Goal: Transaction & Acquisition: Book appointment/travel/reservation

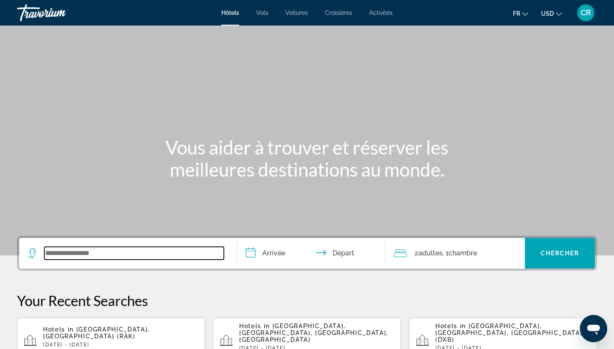
click at [98, 256] on input "Search widget" at bounding box center [133, 253] width 179 height 13
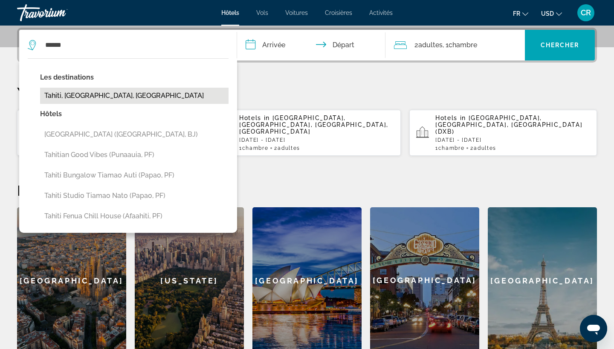
click at [137, 96] on button "Tahiti, [GEOGRAPHIC_DATA], [GEOGRAPHIC_DATA]" at bounding box center [134, 96] width 188 height 16
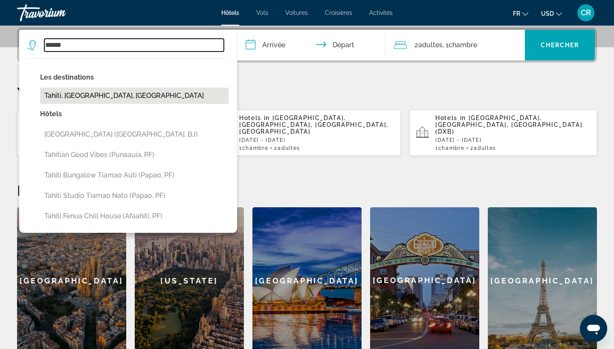
type input "**********"
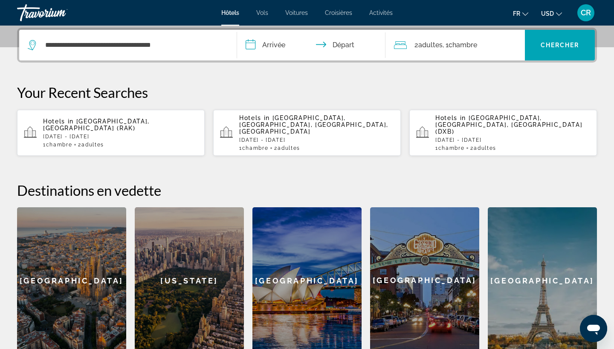
click at [284, 45] on input "**********" at bounding box center [313, 46] width 152 height 33
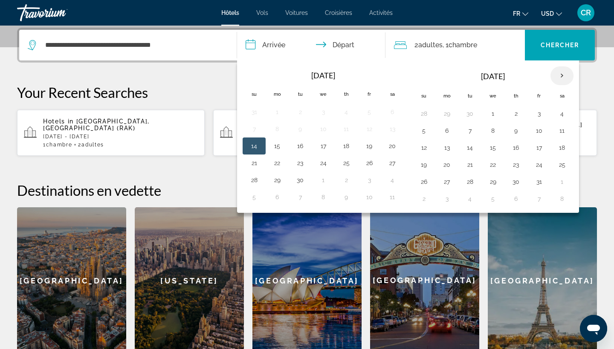
click at [557, 80] on th "Next month" at bounding box center [561, 75] width 23 height 19
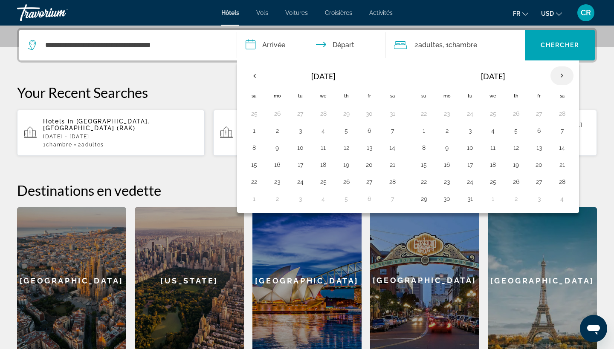
click at [557, 80] on th "Next month" at bounding box center [561, 75] width 23 height 19
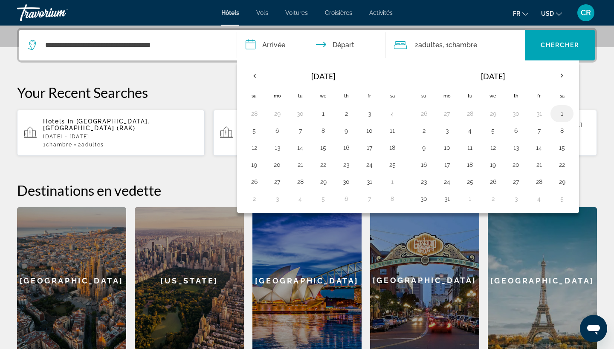
click at [557, 118] on button "1" at bounding box center [562, 114] width 14 height 12
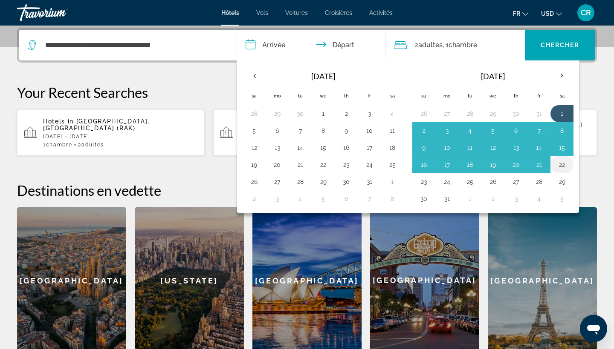
click at [563, 165] on button "22" at bounding box center [562, 165] width 14 height 12
type input "**********"
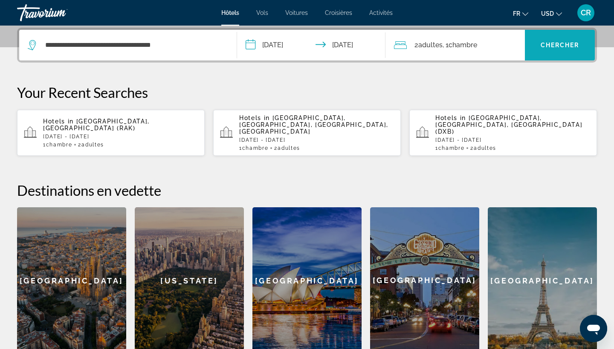
click at [570, 48] on span "Chercher" at bounding box center [559, 45] width 39 height 7
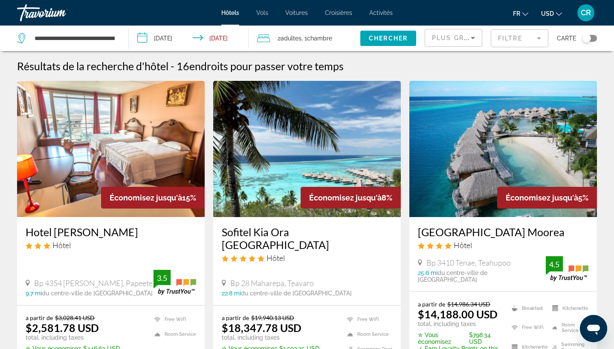
click at [557, 12] on icon "Change currency" at bounding box center [559, 14] width 6 height 6
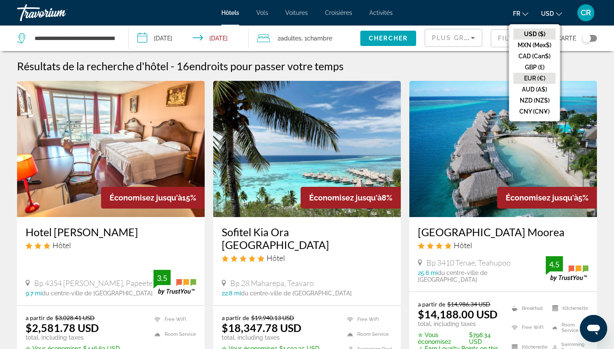
click at [537, 80] on button "EUR (€)" at bounding box center [534, 78] width 42 height 11
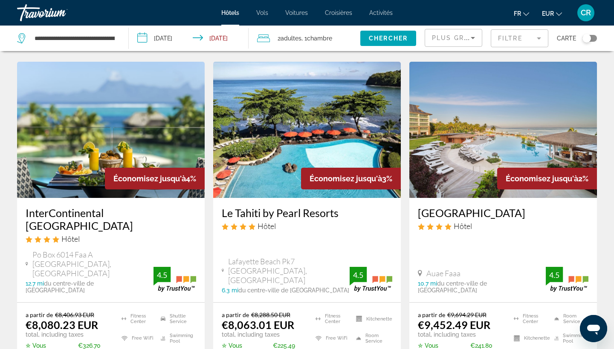
scroll to position [111, 0]
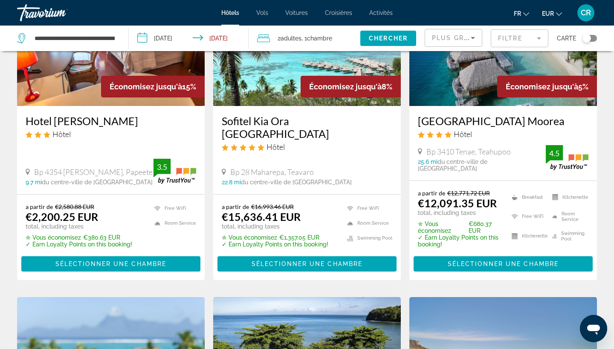
click at [470, 45] on div "Plus grandes économies" at bounding box center [453, 41] width 43 height 24
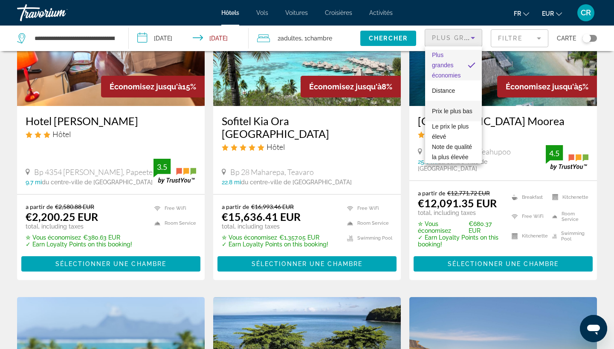
click at [451, 112] on span "Prix le plus bas" at bounding box center [452, 111] width 40 height 7
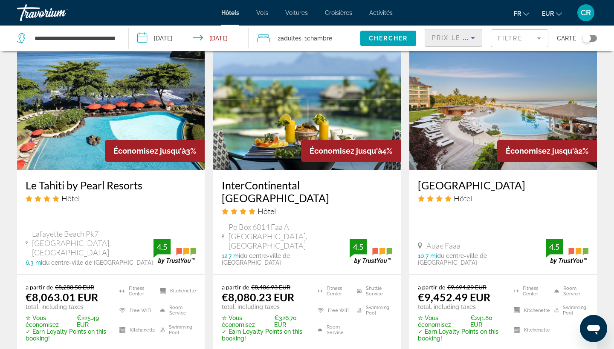
scroll to position [1003, 0]
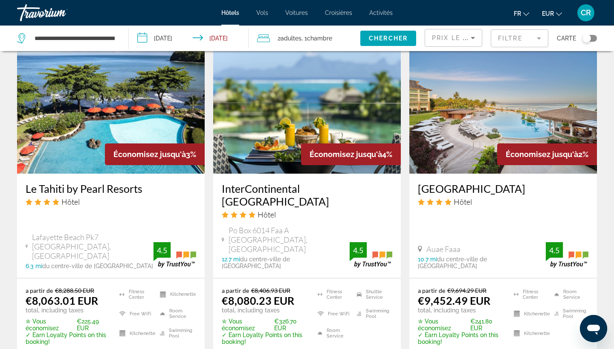
click at [286, 130] on img "Main content" at bounding box center [307, 106] width 188 height 136
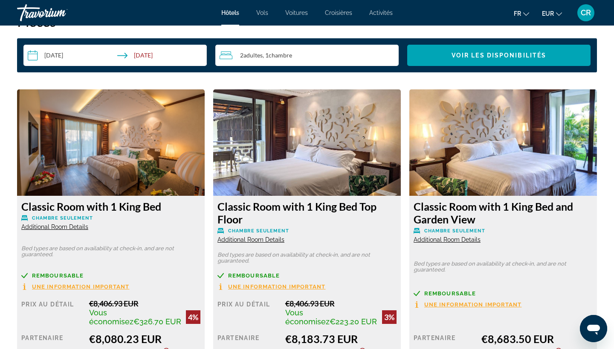
scroll to position [1152, 0]
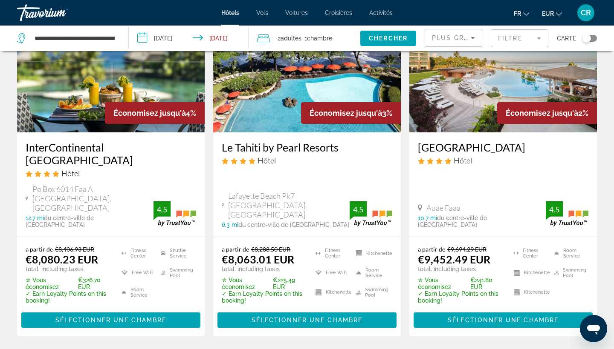
scroll to position [413, 0]
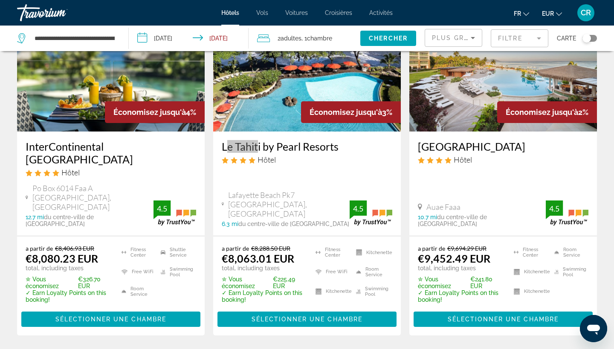
drag, startPoint x: 221, startPoint y: 146, endPoint x: 252, endPoint y: 147, distance: 31.1
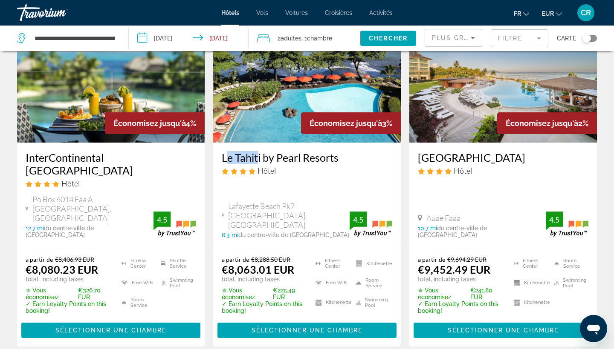
scroll to position [412, 0]
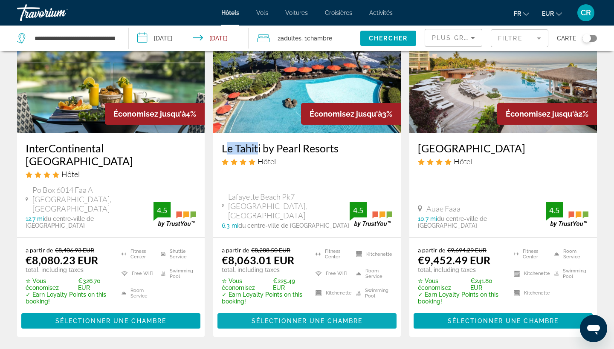
click at [298, 318] on span "Sélectionner une chambre" at bounding box center [306, 321] width 111 height 7
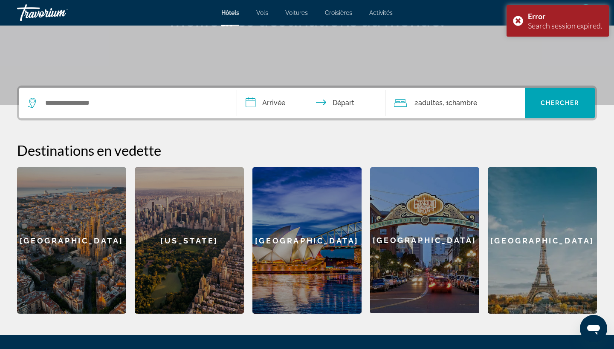
click at [165, 96] on div "Search widget" at bounding box center [128, 103] width 200 height 31
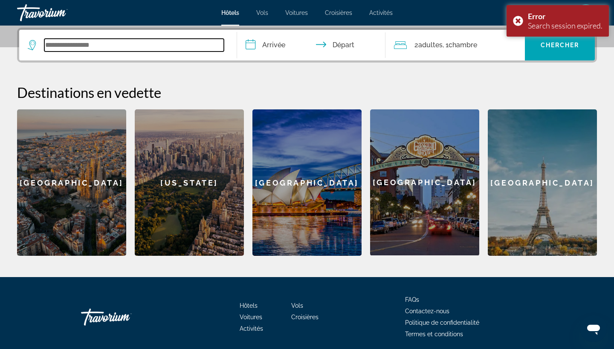
click at [142, 44] on input "Search widget" at bounding box center [133, 45] width 179 height 13
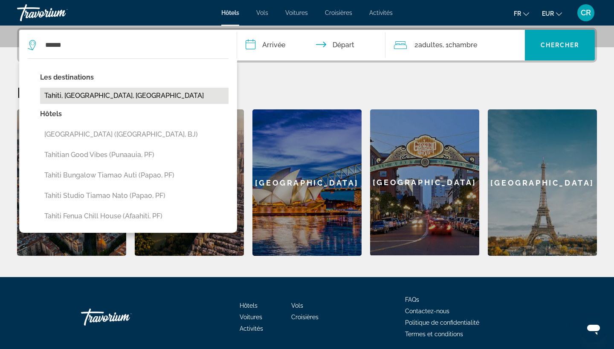
drag, startPoint x: 142, startPoint y: 44, endPoint x: 74, endPoint y: 100, distance: 88.1
click at [74, 100] on button "Tahiti, [GEOGRAPHIC_DATA], [GEOGRAPHIC_DATA]" at bounding box center [134, 96] width 188 height 16
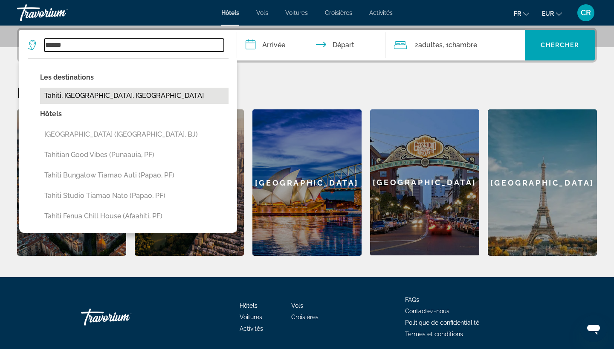
type input "**********"
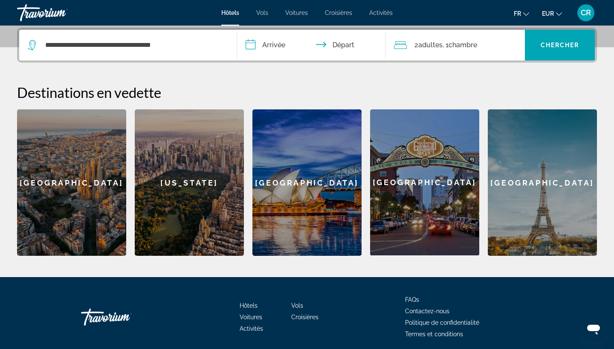
click at [291, 51] on input "**********" at bounding box center [313, 46] width 152 height 33
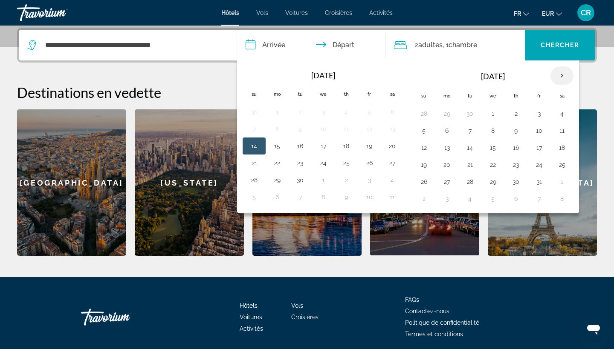
click at [562, 73] on th "Next month" at bounding box center [561, 75] width 23 height 19
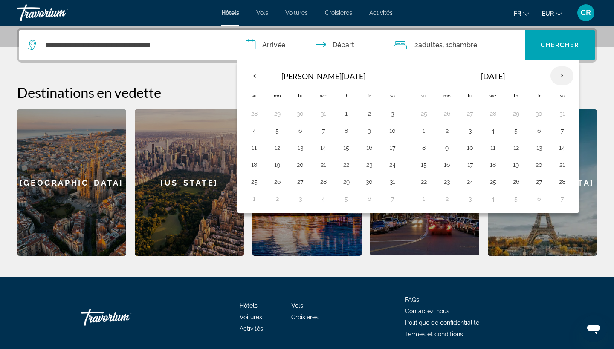
click at [562, 73] on th "Next month" at bounding box center [561, 75] width 23 height 19
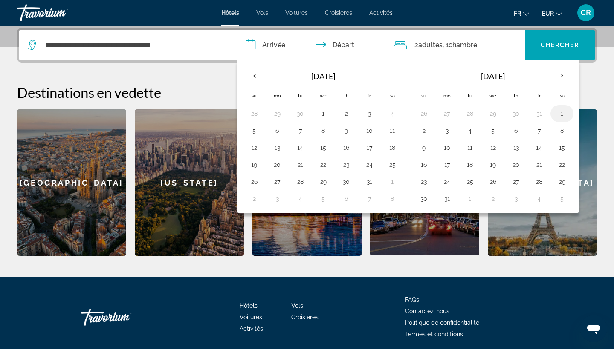
click at [561, 114] on button "1" at bounding box center [562, 114] width 14 height 12
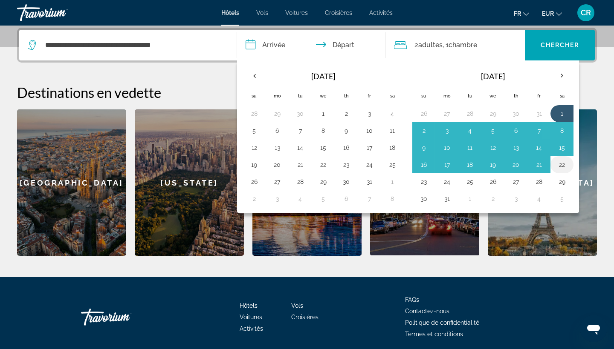
click at [561, 161] on button "22" at bounding box center [562, 165] width 14 height 12
type input "**********"
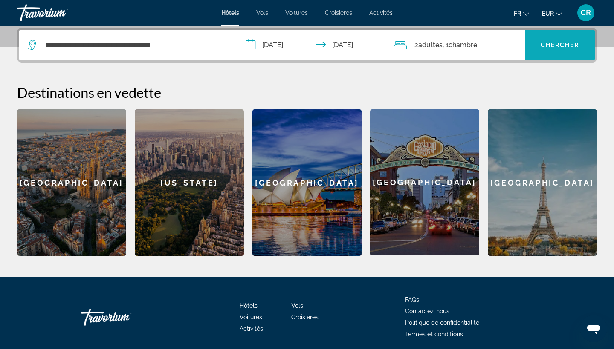
click at [554, 44] on span "Chercher" at bounding box center [559, 45] width 39 height 7
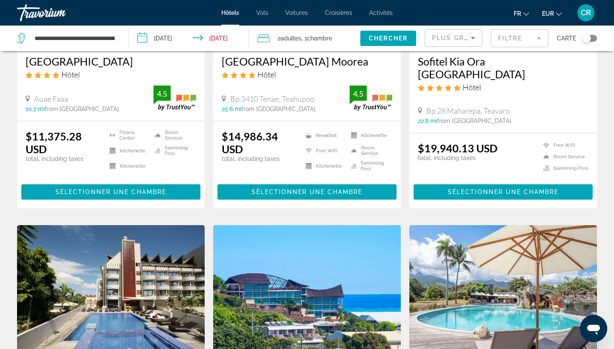
scroll to position [169, 0]
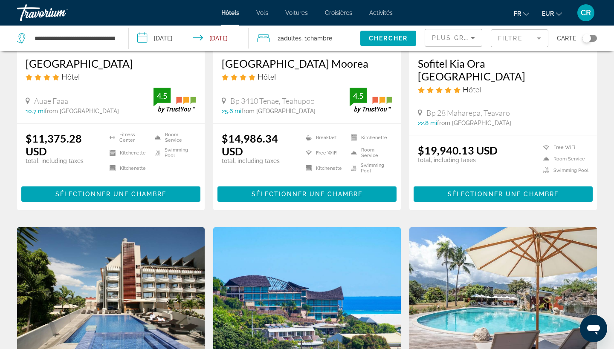
click at [460, 38] on span "Plus grandes économies" at bounding box center [483, 38] width 102 height 7
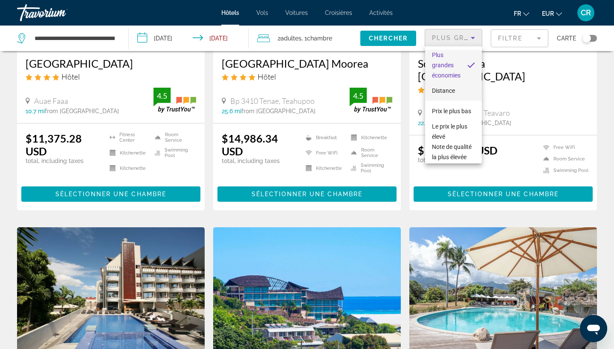
click at [446, 90] on span "Distance" at bounding box center [443, 90] width 23 height 7
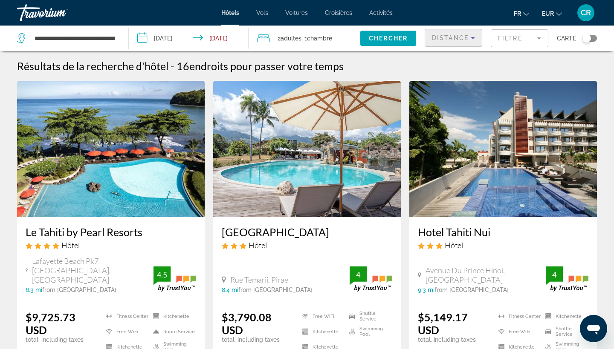
click at [469, 36] on icon "Sort by" at bounding box center [473, 38] width 10 height 10
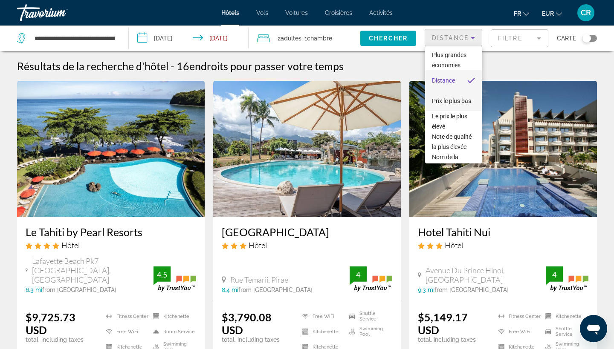
click at [457, 104] on span "Prix le plus bas" at bounding box center [451, 101] width 39 height 7
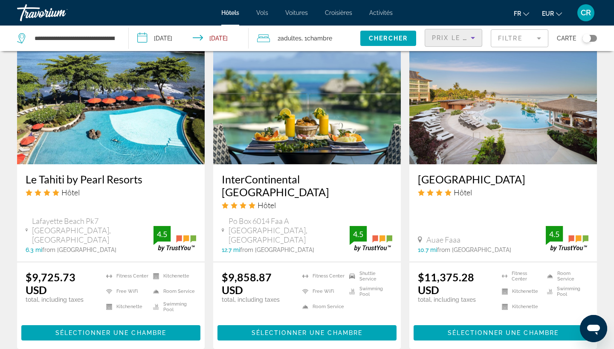
scroll to position [1001, 0]
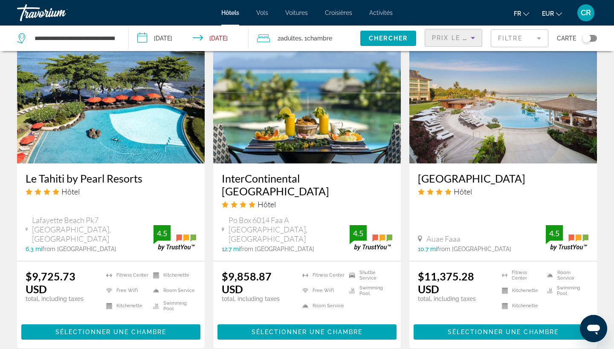
click at [458, 33] on div "Prix le plus bas" at bounding box center [451, 38] width 39 height 10
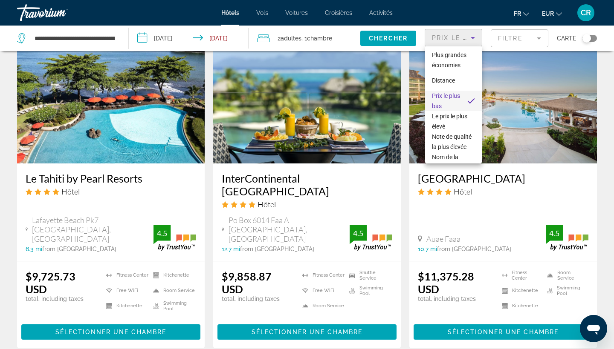
click at [548, 12] on div at bounding box center [307, 174] width 614 height 349
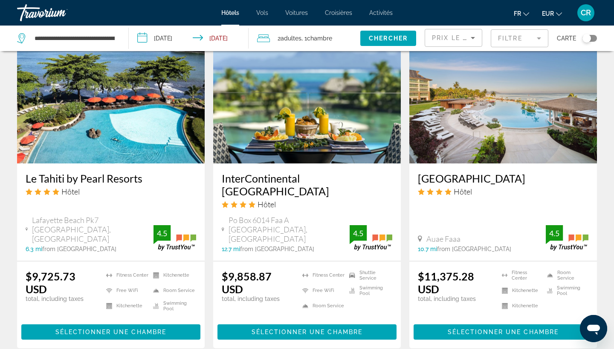
click at [552, 17] on button "EUR USD ($) MXN (Mex$) CAD (Can$) GBP (£) EUR (€) AUD (A$) NZD (NZ$) CNY (CN¥)" at bounding box center [552, 13] width 20 height 12
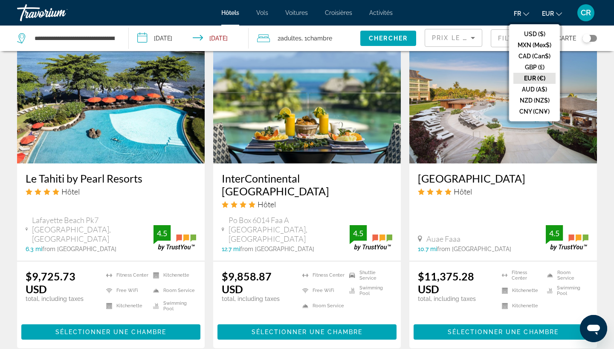
click at [531, 80] on button "EUR (€)" at bounding box center [534, 78] width 42 height 11
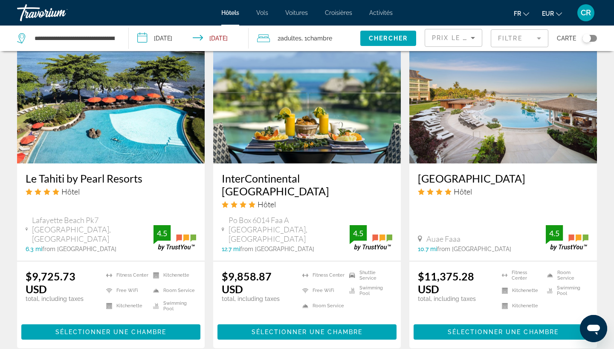
click at [550, 16] on span "EUR" at bounding box center [548, 13] width 12 height 7
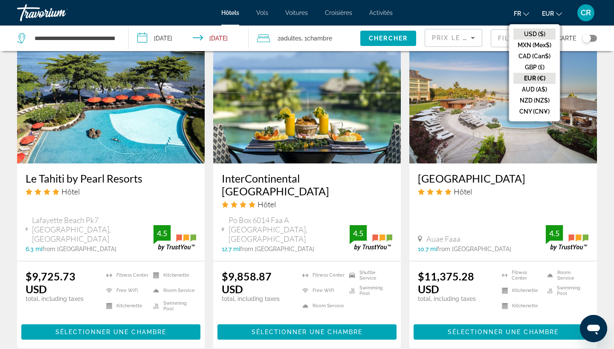
click at [536, 37] on button "USD ($)" at bounding box center [534, 34] width 42 height 11
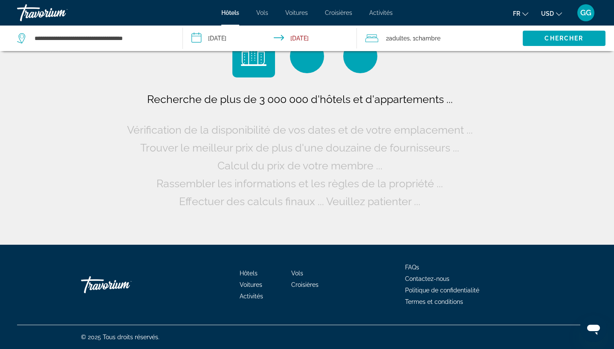
scroll to position [0, 0]
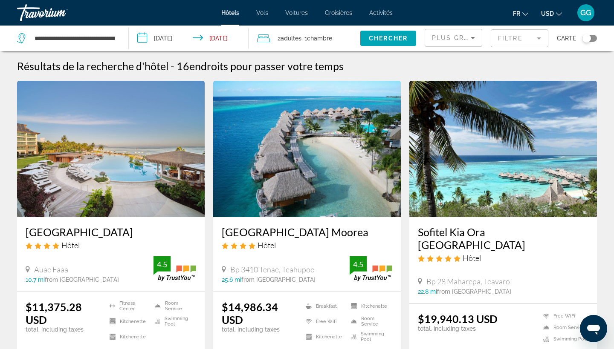
click at [552, 14] on span "USD" at bounding box center [547, 13] width 13 height 7
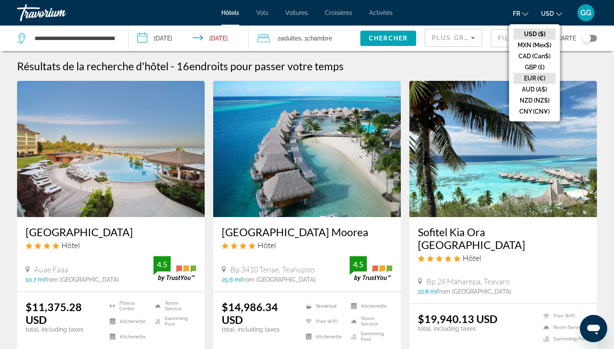
click at [530, 77] on button "EUR (€)" at bounding box center [534, 78] width 42 height 11
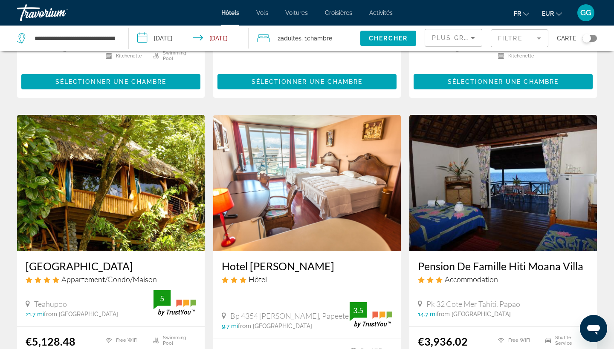
scroll to position [574, 0]
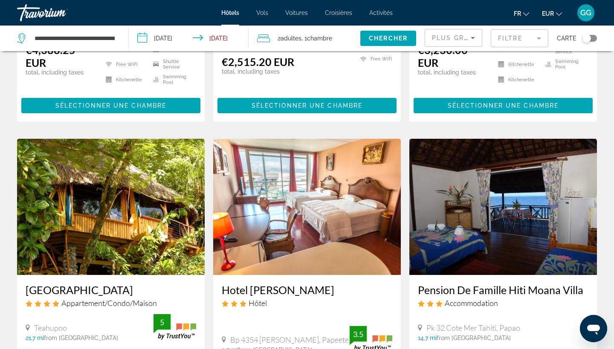
click at [477, 38] on icon "Sort by" at bounding box center [473, 38] width 10 height 10
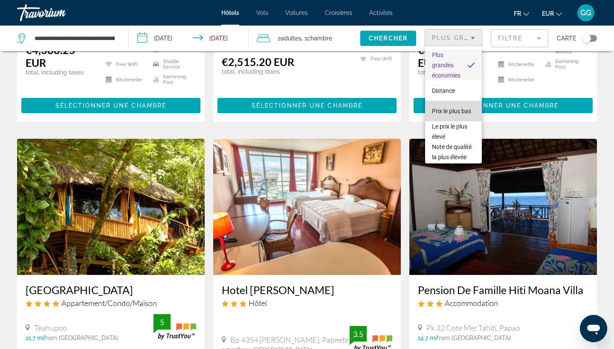
click at [449, 113] on span "Prix le plus bas" at bounding box center [451, 111] width 39 height 7
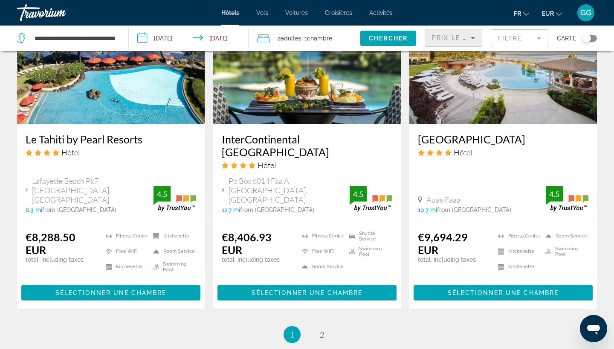
scroll to position [1043, 0]
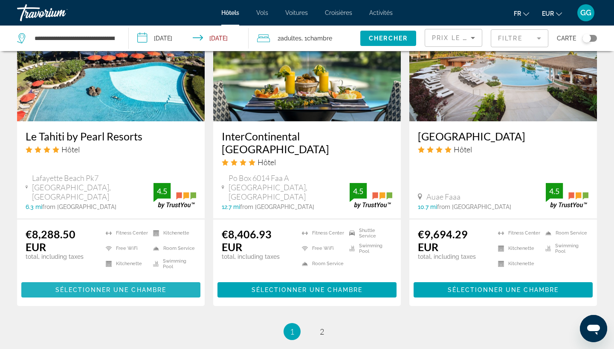
click at [98, 287] on span "Sélectionner une chambre" at bounding box center [110, 290] width 111 height 7
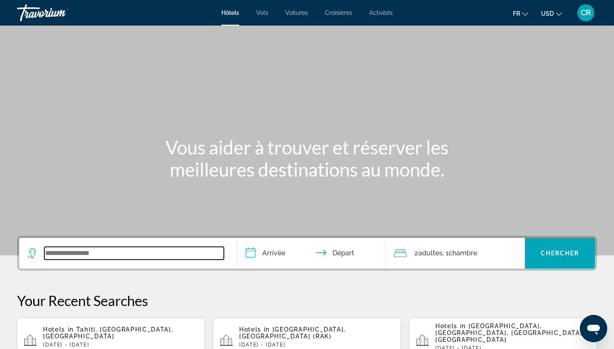
click at [65, 253] on input "Search widget" at bounding box center [133, 253] width 179 height 13
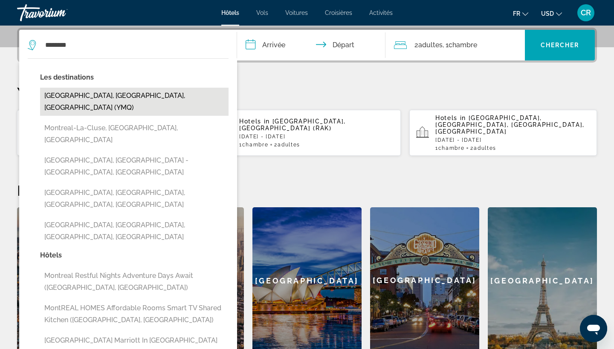
click at [142, 104] on button "[GEOGRAPHIC_DATA], [GEOGRAPHIC_DATA], [GEOGRAPHIC_DATA] (YMQ)" at bounding box center [134, 102] width 188 height 28
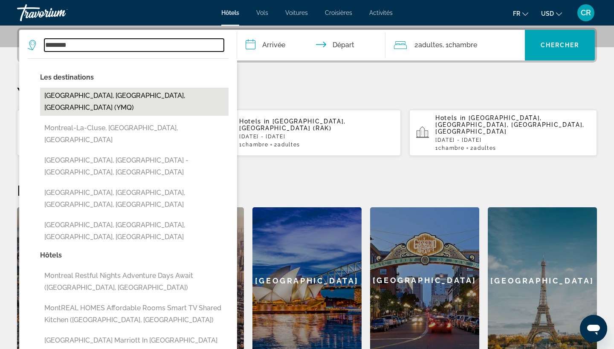
type input "**********"
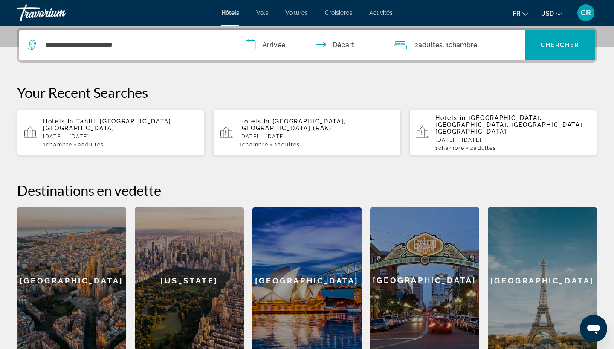
click at [273, 46] on input "**********" at bounding box center [313, 46] width 152 height 33
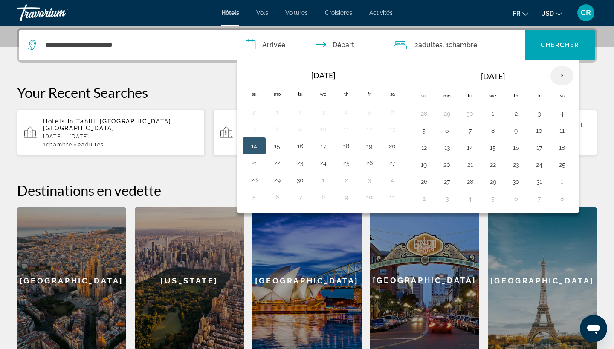
click at [569, 74] on th "Next month" at bounding box center [561, 75] width 23 height 19
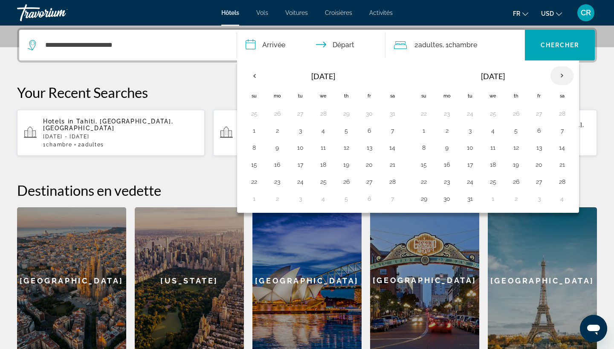
click at [569, 74] on th "Next month" at bounding box center [561, 75] width 23 height 19
click at [560, 116] on button "6" at bounding box center [562, 114] width 14 height 12
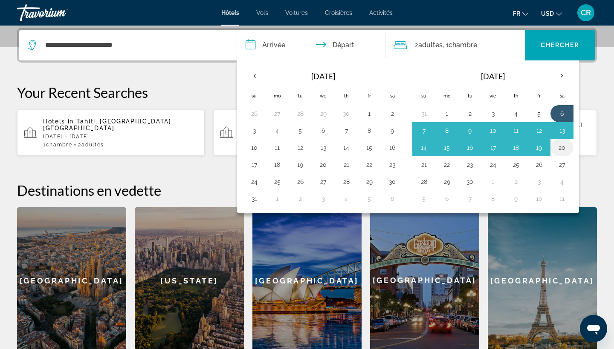
click at [560, 149] on button "20" at bounding box center [562, 148] width 14 height 12
type input "**********"
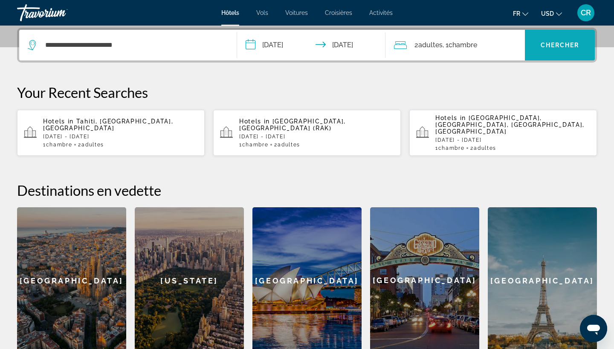
click at [561, 49] on span "Search widget" at bounding box center [560, 45] width 70 height 20
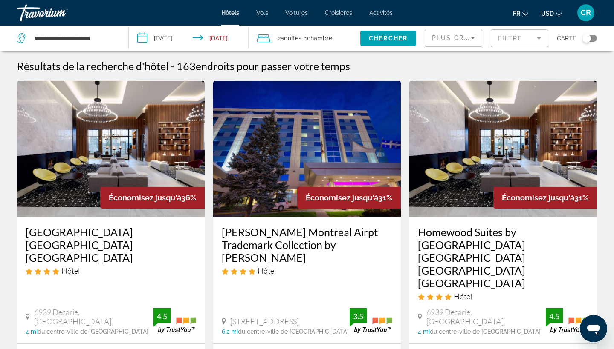
click at [560, 16] on button "USD USD ($) MXN (Mex$) CAD (Can$) GBP (£) EUR (€) AUD (A$) NZD (NZ$) CNY (CN¥)" at bounding box center [551, 13] width 21 height 12
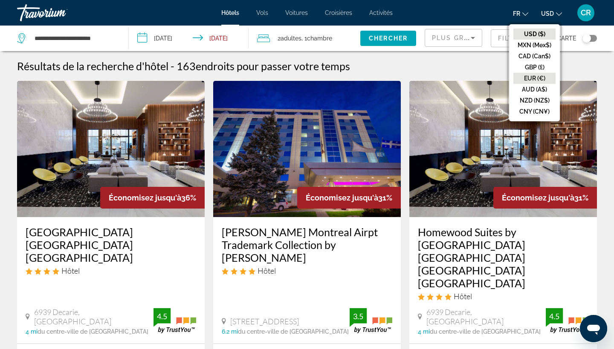
click at [537, 77] on button "EUR (€)" at bounding box center [534, 78] width 42 height 11
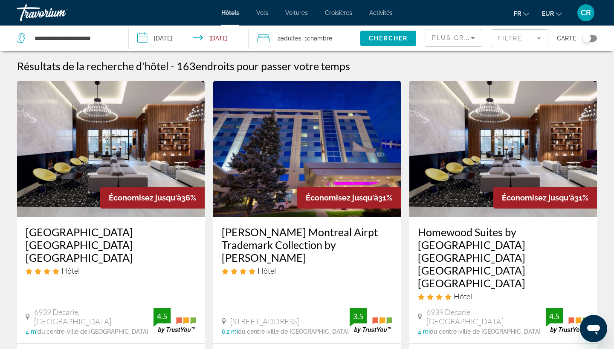
click at [465, 38] on span "Plus grandes économies" at bounding box center [483, 38] width 102 height 7
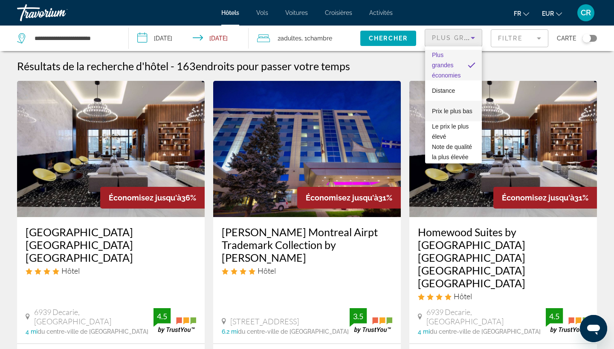
click at [450, 112] on span "Prix le plus bas" at bounding box center [452, 111] width 40 height 7
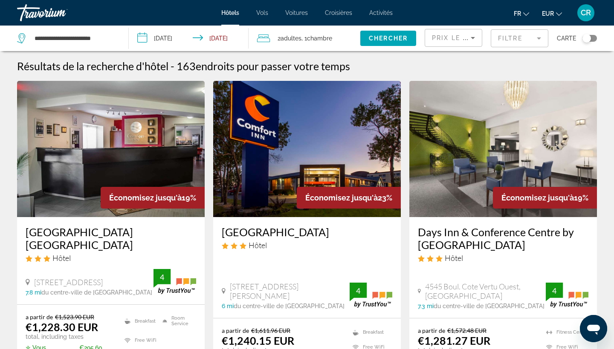
click at [518, 40] on mat-form-field "Filtre" at bounding box center [520, 38] width 58 height 18
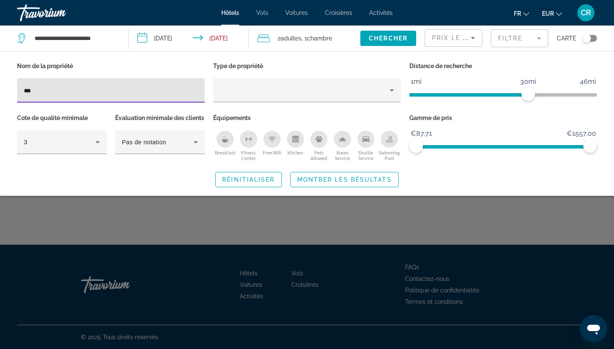
click at [226, 147] on div "Breakfast" at bounding box center [225, 139] width 17 height 17
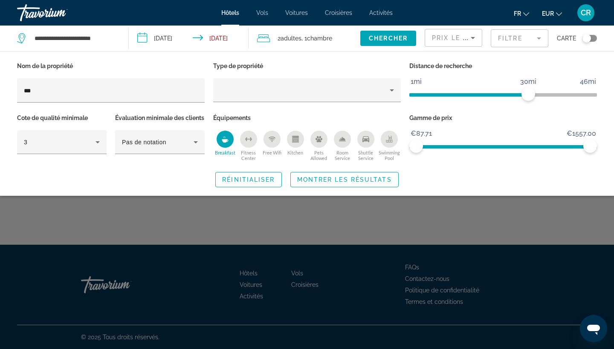
click at [269, 142] on icon "Free Wifi" at bounding box center [272, 139] width 7 height 7
click at [394, 143] on div "Swimming Pool" at bounding box center [389, 139] width 17 height 17
click at [141, 146] on span "Pas de notation" at bounding box center [144, 142] width 44 height 7
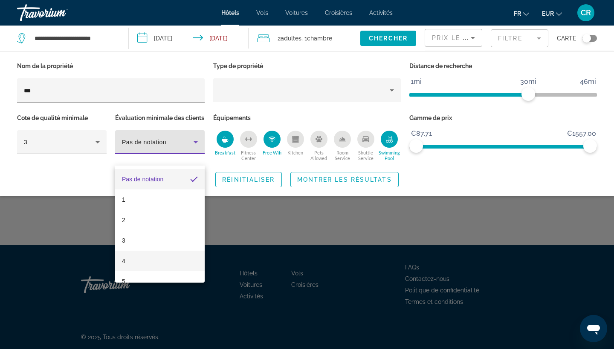
click at [134, 263] on mat-option "4" at bounding box center [160, 261] width 90 height 20
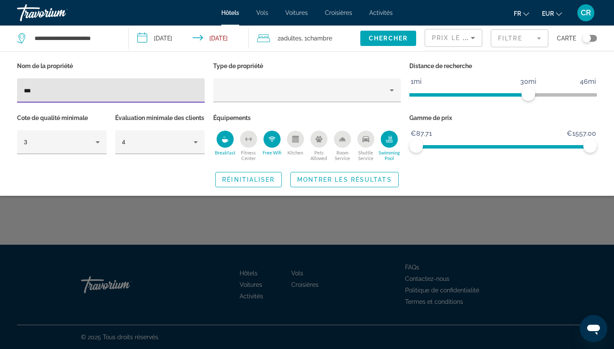
click at [171, 92] on input "***" at bounding box center [111, 91] width 174 height 10
type input "*"
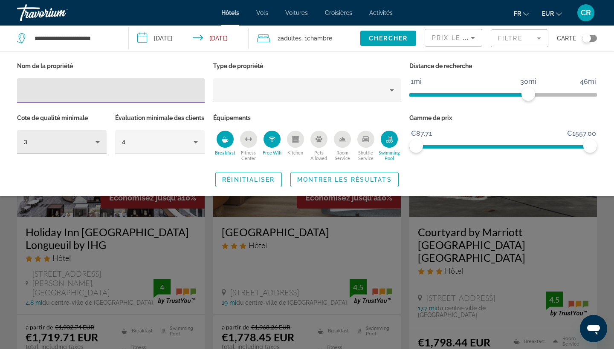
click at [77, 147] on div "3" at bounding box center [62, 142] width 76 height 24
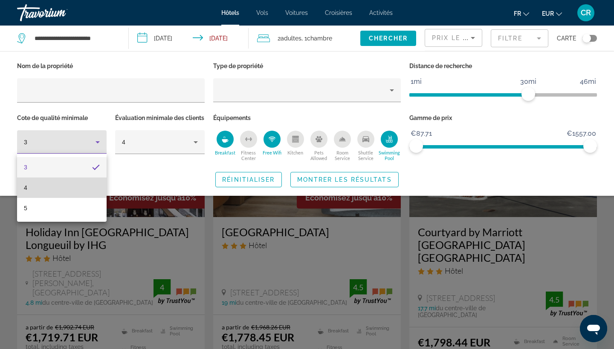
click at [64, 186] on mat-option "4" at bounding box center [62, 188] width 90 height 20
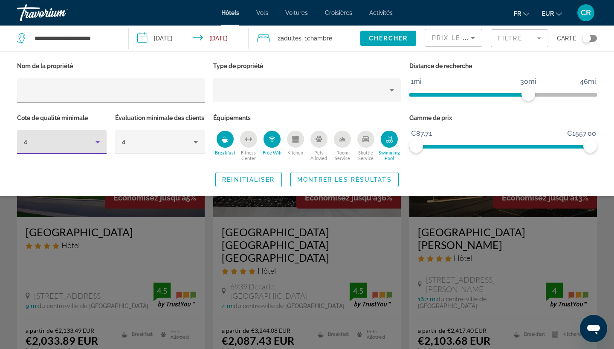
click at [298, 196] on div "Nom de la propriété Type de propriété Distance de recherche 1mi 46mi 30mi Cote …" at bounding box center [307, 123] width 614 height 145
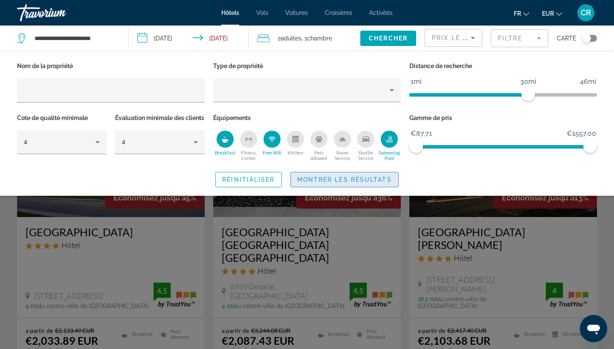
click at [335, 183] on span "Montrer les résultats" at bounding box center [344, 179] width 95 height 7
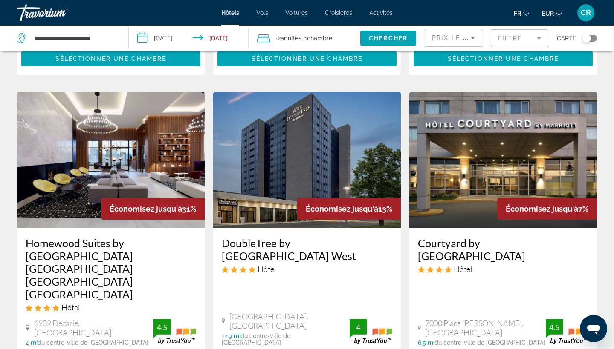
scroll to position [201, 0]
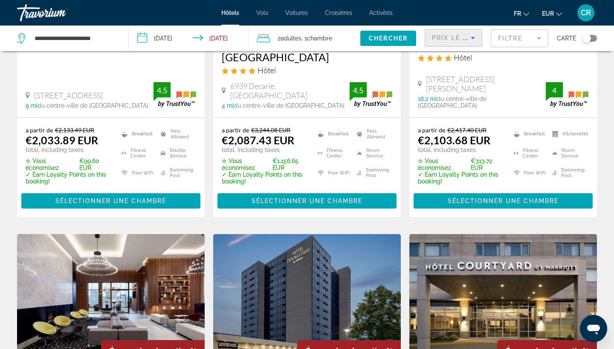
click at [453, 38] on span "Prix le plus bas" at bounding box center [465, 38] width 67 height 7
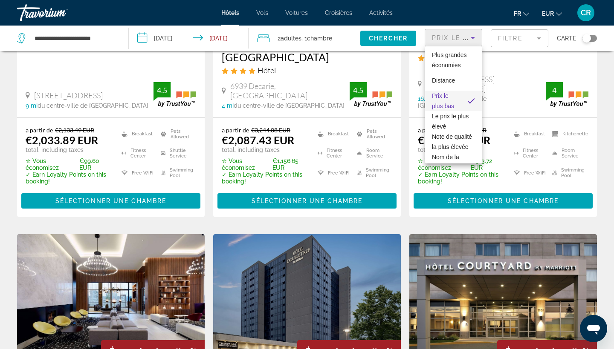
click at [448, 104] on span "Prix le plus bas" at bounding box center [443, 100] width 22 height 17
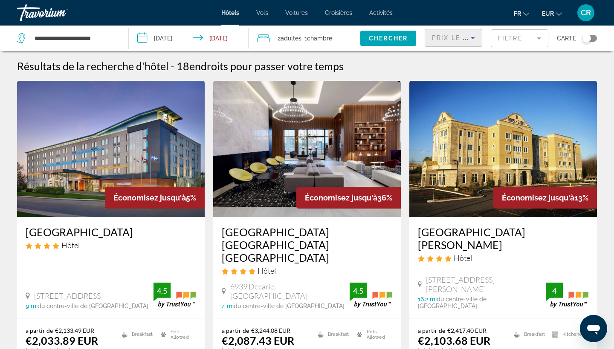
scroll to position [0, 0]
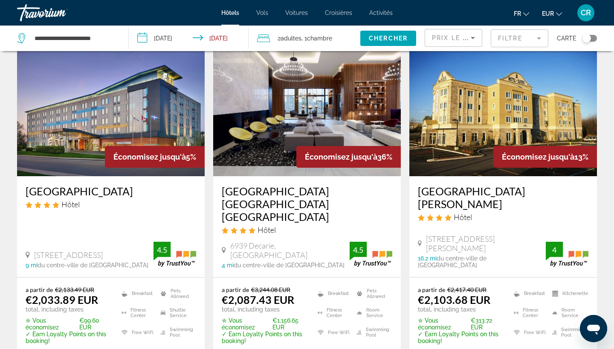
scroll to position [42, 0]
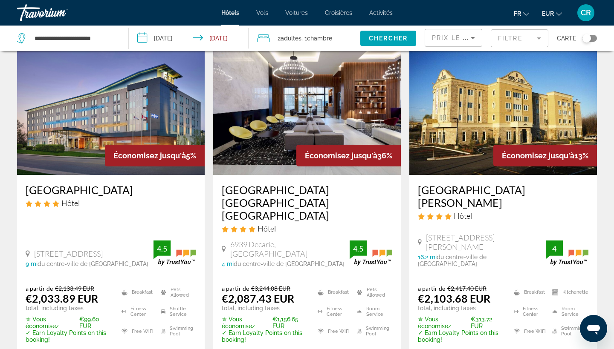
click at [531, 38] on mat-form-field "Filtre" at bounding box center [520, 38] width 58 height 18
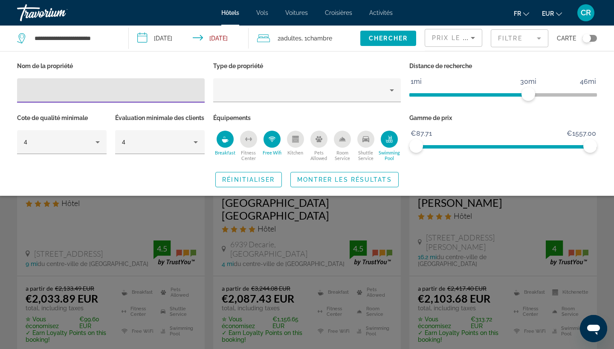
click at [389, 138] on icon "Swimming Pool" at bounding box center [389, 138] width 3 height 4
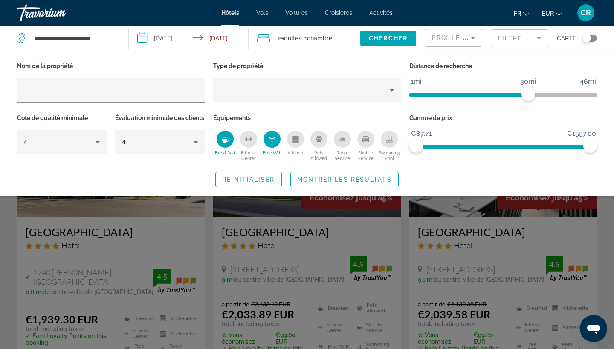
click at [270, 136] on div "Free Wifi" at bounding box center [271, 139] width 17 height 17
drag, startPoint x: 591, startPoint y: 146, endPoint x: 542, endPoint y: 156, distance: 50.0
click at [542, 156] on div "Gamme de prix €87.71 €1557.00 €87.71 €1168.07" at bounding box center [503, 138] width 196 height 52
drag, startPoint x: 543, startPoint y: 149, endPoint x: 518, endPoint y: 156, distance: 26.3
click at [518, 156] on div "Gamme de prix €87.71 €1557.00 €87.71 €952.00" at bounding box center [503, 138] width 196 height 52
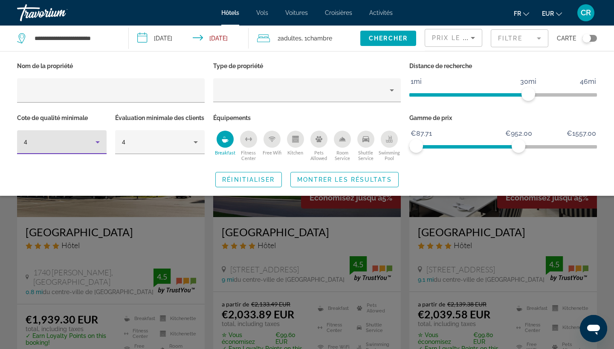
click at [79, 141] on div "4" at bounding box center [60, 142] width 72 height 10
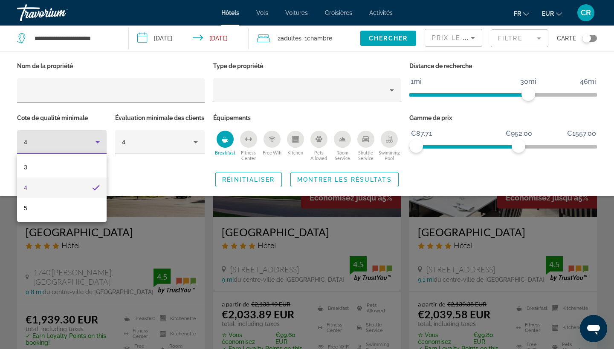
click at [71, 194] on mat-option "4" at bounding box center [62, 188] width 90 height 20
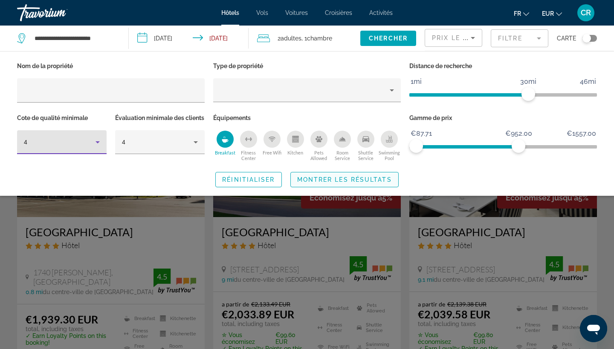
click at [327, 183] on span "Montrer les résultats" at bounding box center [344, 179] width 95 height 7
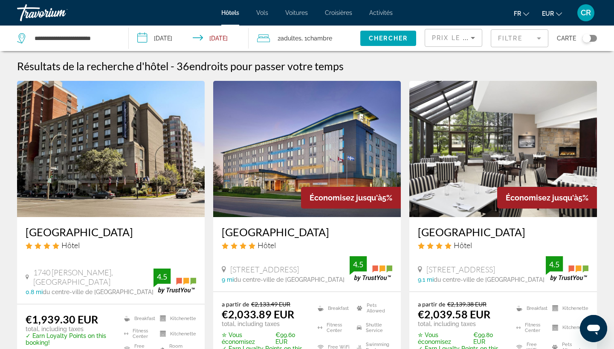
click at [75, 205] on img "Main content" at bounding box center [111, 149] width 188 height 136
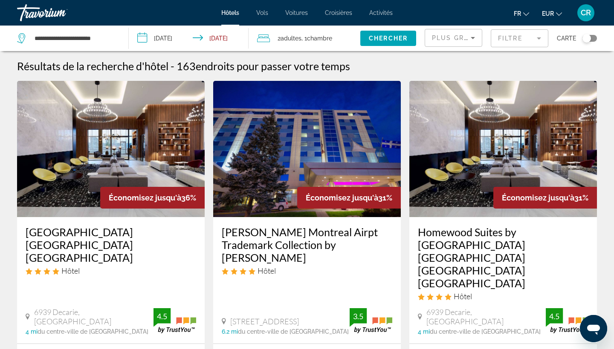
click at [518, 41] on mat-form-field "Filtre" at bounding box center [520, 38] width 58 height 18
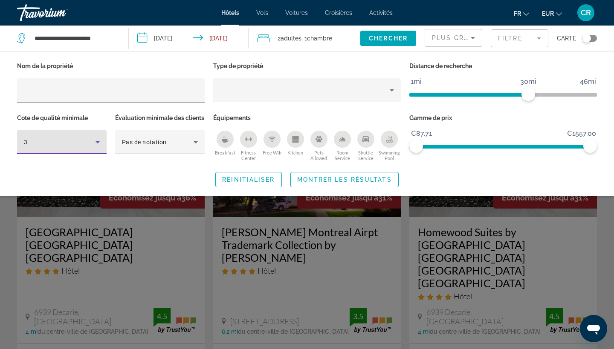
click at [88, 144] on div "3" at bounding box center [60, 142] width 72 height 10
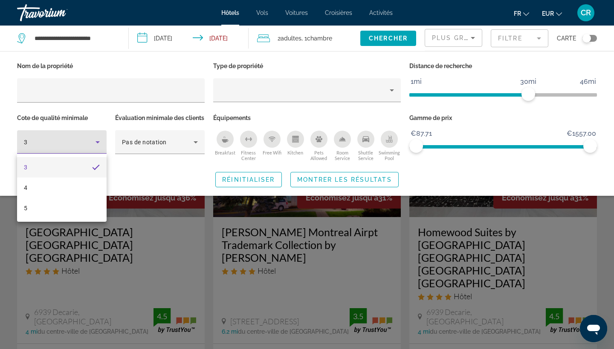
click at [78, 153] on div at bounding box center [307, 174] width 614 height 349
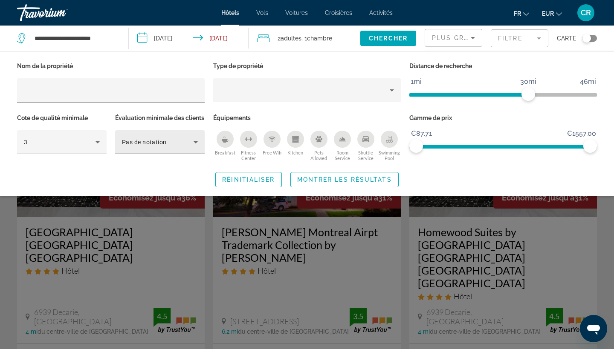
click at [156, 146] on span "Pas de notation" at bounding box center [144, 142] width 45 height 7
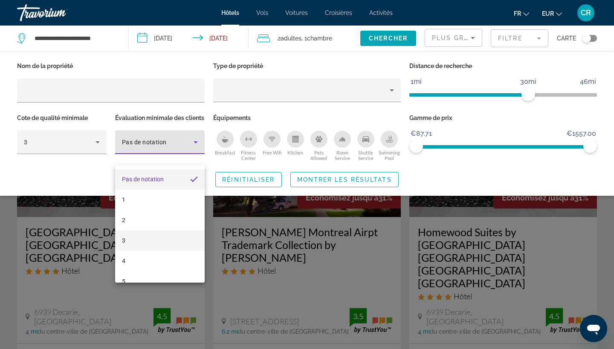
click at [132, 245] on mat-option "3" at bounding box center [160, 241] width 90 height 20
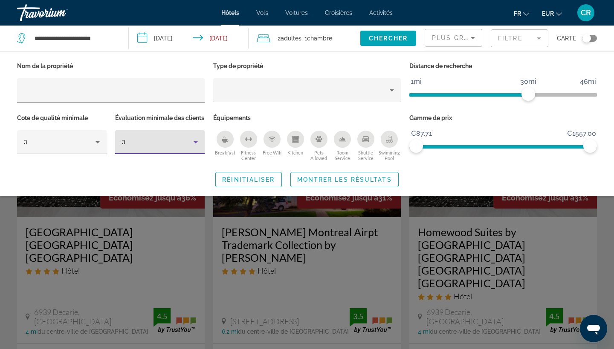
click at [156, 148] on div "3" at bounding box center [160, 142] width 76 height 24
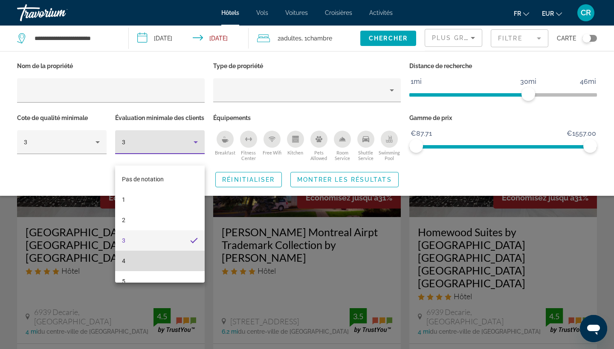
click at [148, 257] on mat-option "4" at bounding box center [160, 261] width 90 height 20
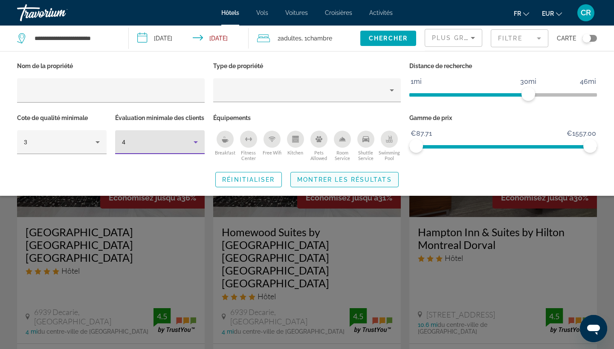
click at [344, 183] on span "Montrer les résultats" at bounding box center [344, 179] width 95 height 7
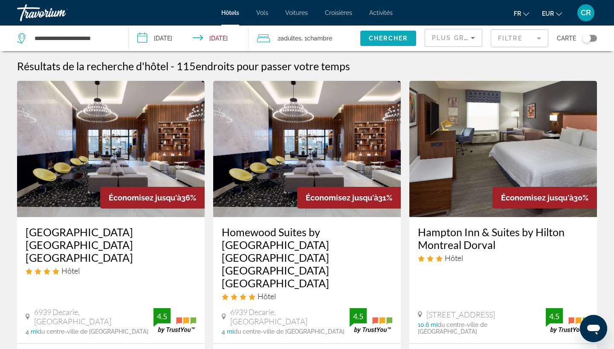
click at [405, 30] on span "Search widget" at bounding box center [388, 38] width 56 height 20
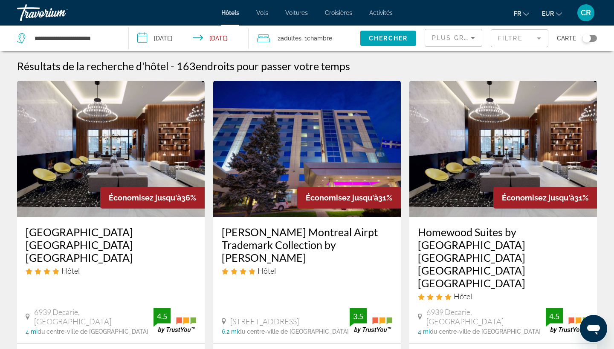
click at [506, 36] on mat-form-field "Filtre" at bounding box center [520, 38] width 58 height 18
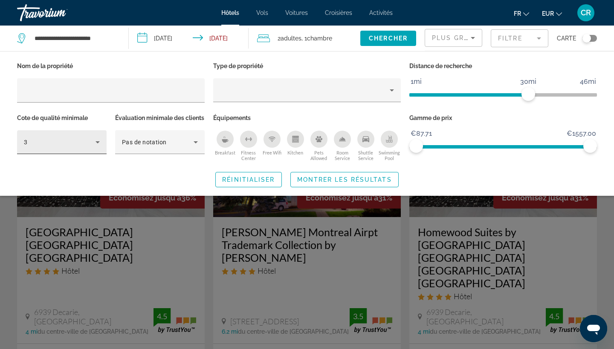
click at [73, 150] on div "3" at bounding box center [62, 142] width 76 height 24
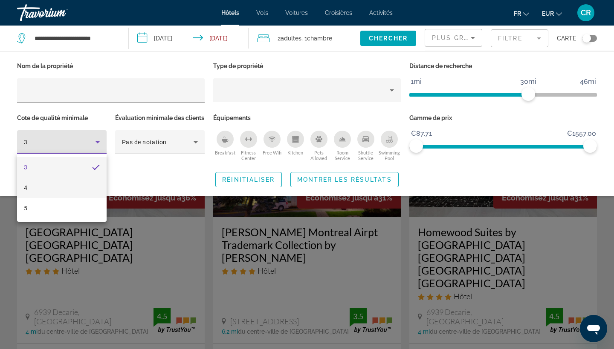
click at [66, 197] on mat-option "4" at bounding box center [62, 188] width 90 height 20
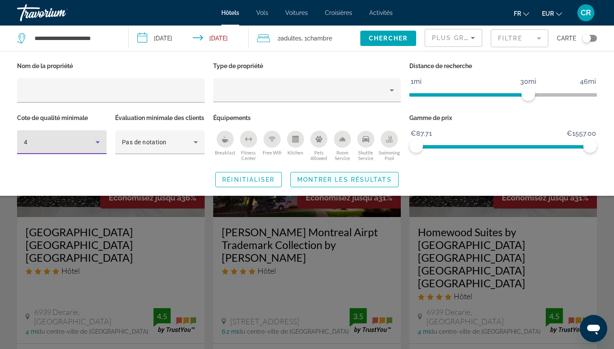
click at [351, 190] on span "Search widget" at bounding box center [344, 180] width 107 height 20
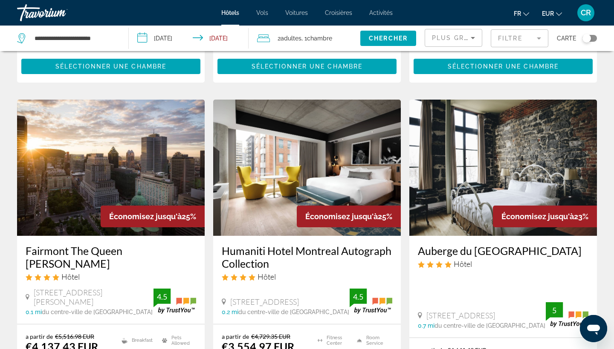
scroll to position [362, 0]
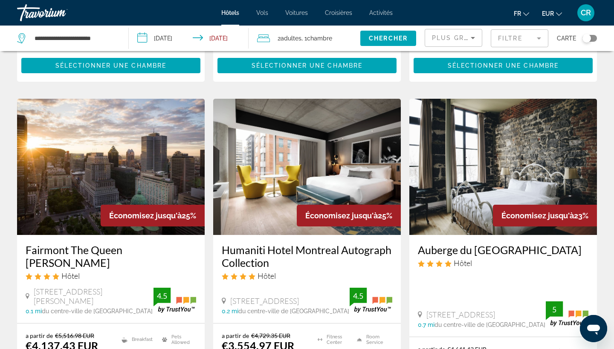
click at [180, 144] on img "Main content" at bounding box center [111, 167] width 188 height 136
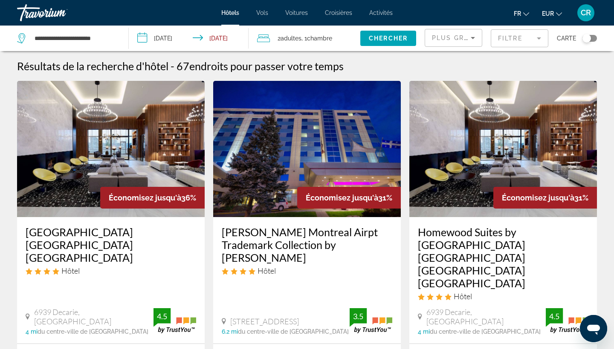
click at [313, 174] on img "Main content" at bounding box center [307, 149] width 188 height 136
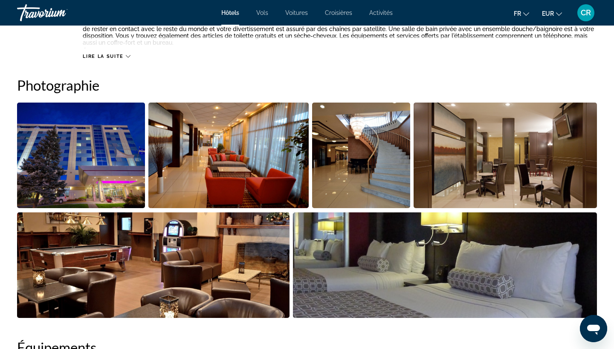
scroll to position [388, 0]
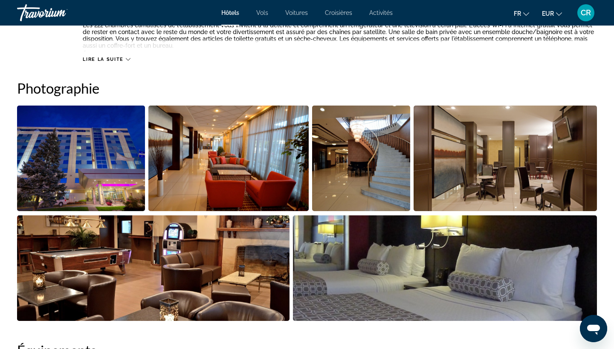
click at [311, 183] on li "Main content" at bounding box center [229, 160] width 163 height 110
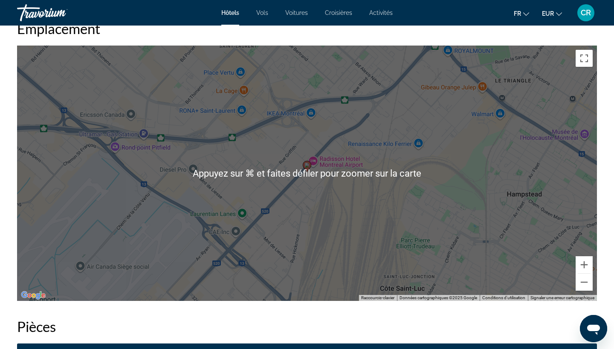
scroll to position [812, 0]
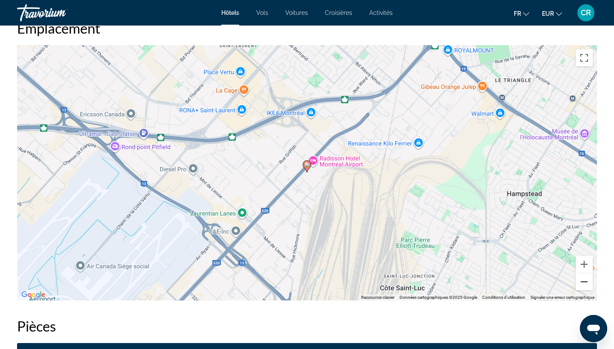
click at [585, 286] on button "Zoom arrière" at bounding box center [583, 282] width 17 height 17
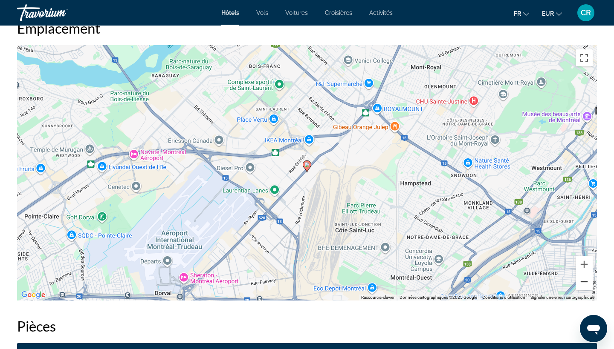
click at [585, 286] on button "Zoom arrière" at bounding box center [583, 282] width 17 height 17
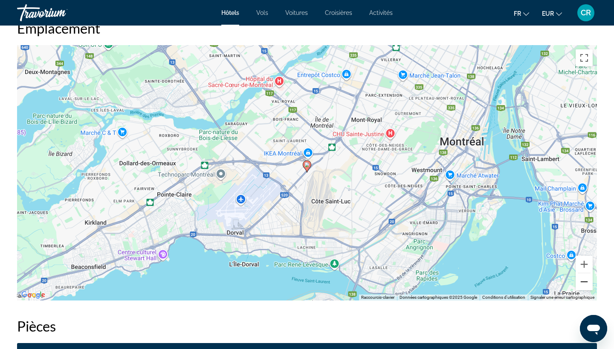
click at [585, 286] on button "Zoom arrière" at bounding box center [583, 282] width 17 height 17
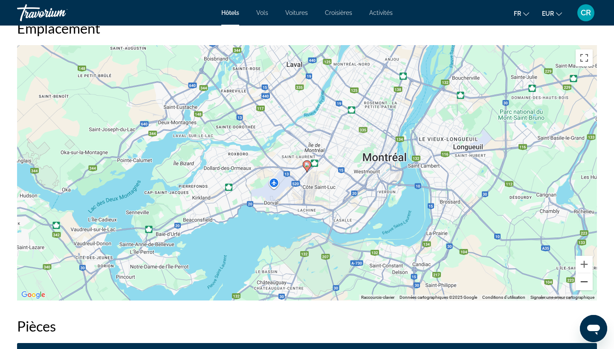
click at [584, 286] on button "Zoom arrière" at bounding box center [583, 282] width 17 height 17
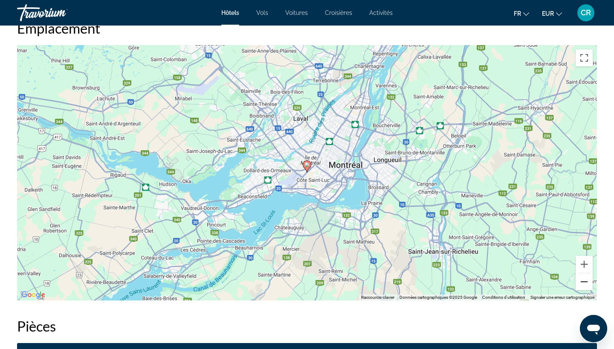
click at [584, 286] on button "Zoom arrière" at bounding box center [583, 282] width 17 height 17
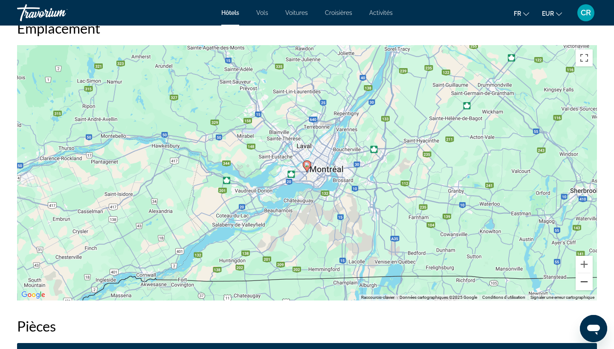
click at [584, 286] on button "Zoom arrière" at bounding box center [583, 282] width 17 height 17
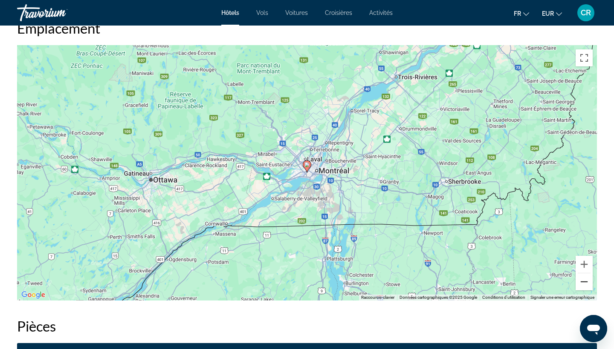
click at [584, 286] on button "Zoom arrière" at bounding box center [583, 282] width 17 height 17
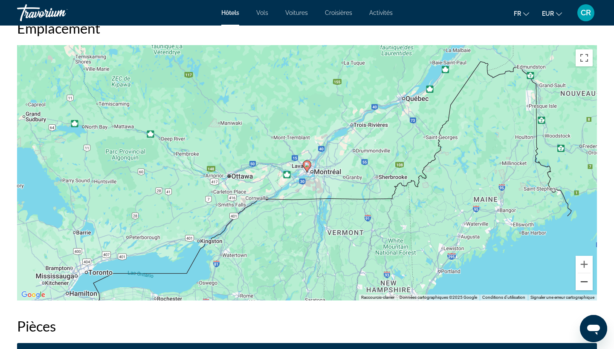
click at [584, 286] on button "Zoom arrière" at bounding box center [583, 282] width 17 height 17
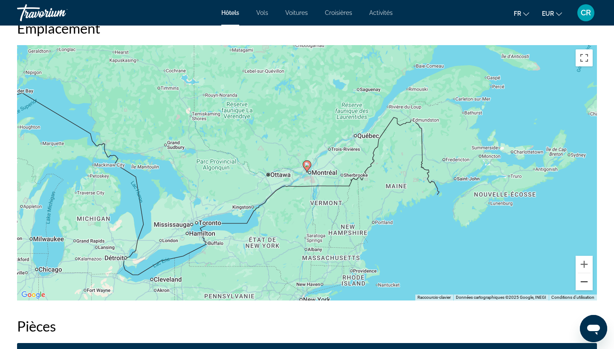
click at [584, 286] on button "Zoom arrière" at bounding box center [583, 282] width 17 height 17
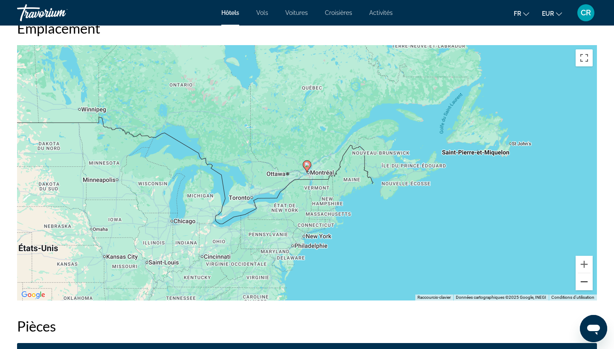
click at [584, 286] on button "Zoom arrière" at bounding box center [583, 282] width 17 height 17
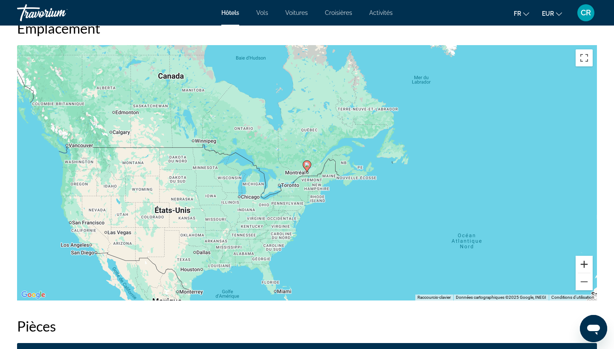
drag, startPoint x: 585, startPoint y: 260, endPoint x: 591, endPoint y: 271, distance: 13.3
click at [591, 271] on button "Zoom avant" at bounding box center [583, 264] width 17 height 17
